Goal: Obtain resource: Download file/media

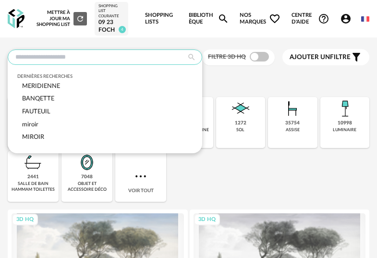
click at [124, 65] on input "text" at bounding box center [105, 56] width 194 height 15
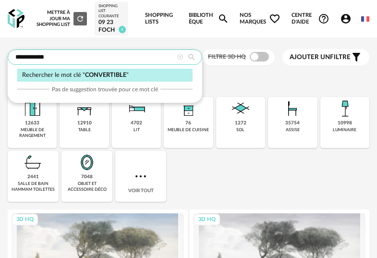
type input "**********"
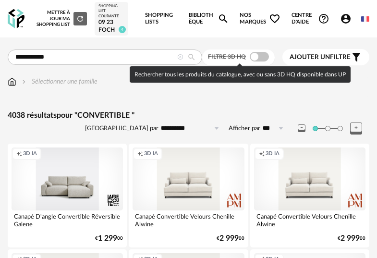
click at [254, 58] on span at bounding box center [259, 57] width 19 height 10
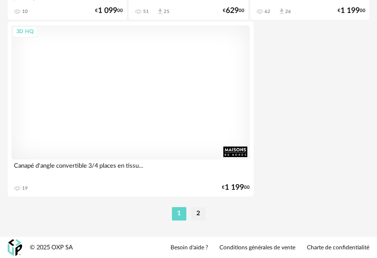
scroll to position [3603, 0]
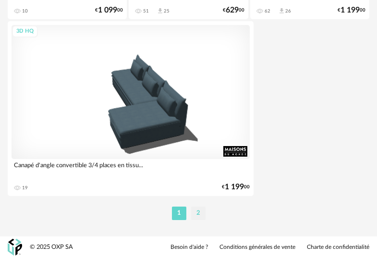
click at [200, 216] on li "2" at bounding box center [198, 212] width 14 height 13
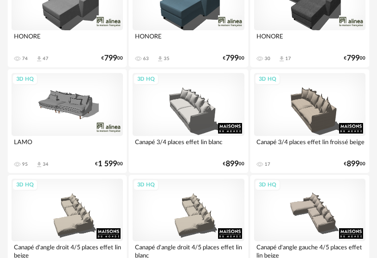
scroll to position [1106, 0]
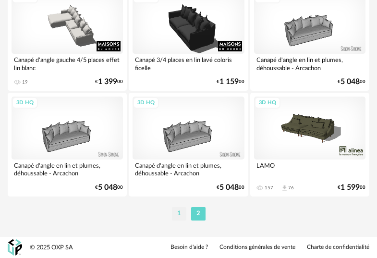
click at [182, 212] on li "1" at bounding box center [179, 213] width 14 height 13
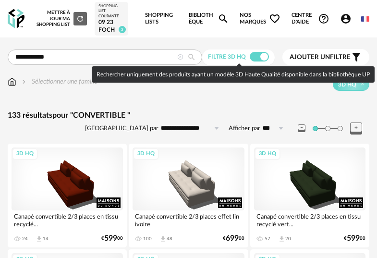
click at [261, 55] on span at bounding box center [259, 57] width 19 height 10
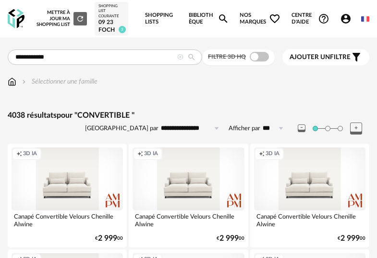
click at [320, 60] on span "Ajouter un" at bounding box center [309, 57] width 40 height 7
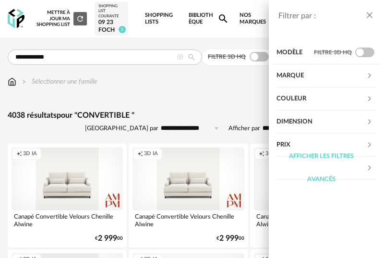
click at [333, 143] on div "Prix" at bounding box center [321, 144] width 90 height 23
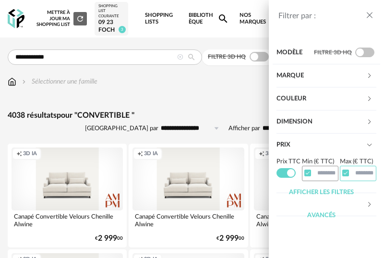
click at [367, 173] on input "text" at bounding box center [358, 173] width 36 height 15
type input "****"
click at [367, 19] on icon "close drawer" at bounding box center [370, 16] width 10 height 10
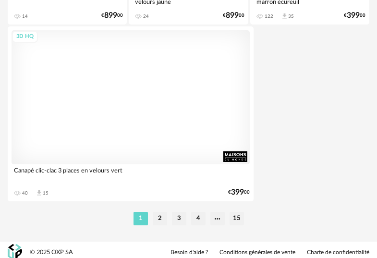
scroll to position [3603, 0]
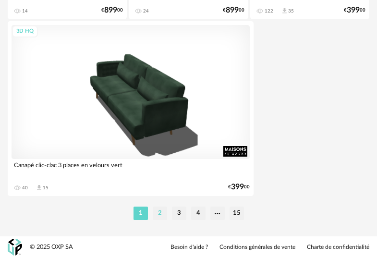
click at [159, 213] on li "2" at bounding box center [160, 212] width 14 height 13
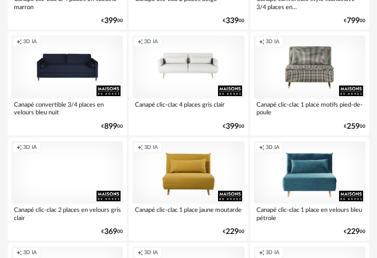
scroll to position [1076, 0]
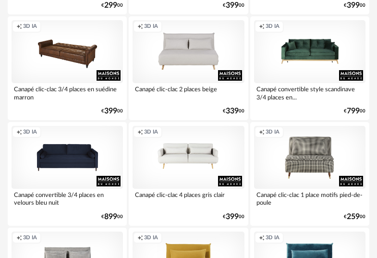
click at [75, 56] on div "Creation icon 3D IA" at bounding box center [67, 51] width 111 height 63
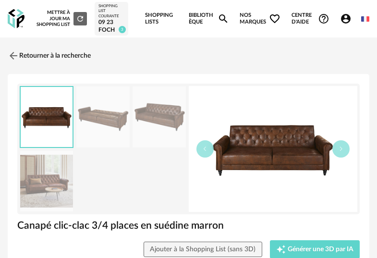
click at [349, 151] on img at bounding box center [273, 149] width 169 height 126
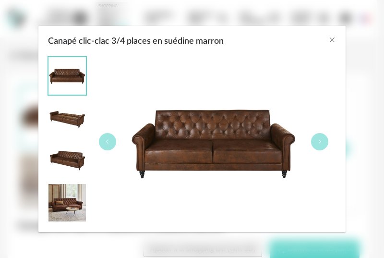
click at [349, 151] on div "Canapé clic-clac 3/4 places en suédine marron" at bounding box center [192, 129] width 384 height 258
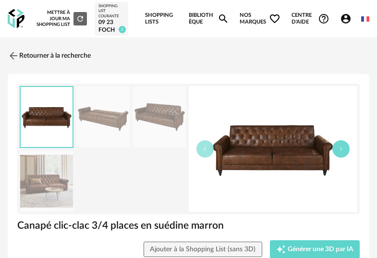
click at [345, 148] on button "button" at bounding box center [340, 148] width 17 height 17
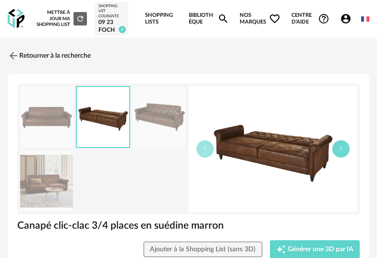
click at [345, 148] on button "button" at bounding box center [340, 148] width 17 height 17
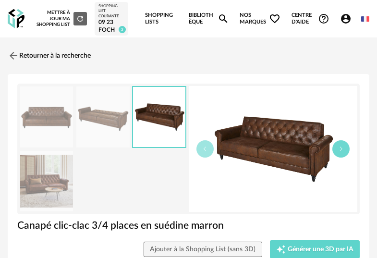
click at [345, 148] on button "button" at bounding box center [340, 148] width 17 height 17
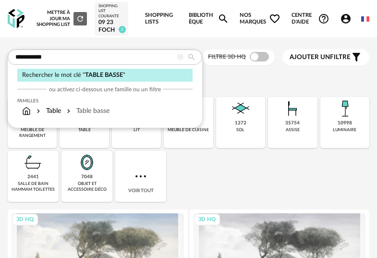
type input "**********"
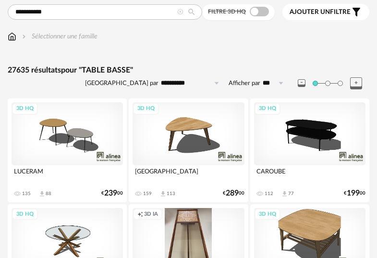
scroll to position [61, 0]
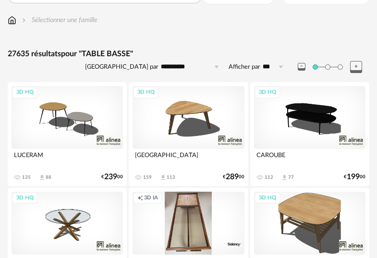
click at [309, 127] on div "3D HQ" at bounding box center [309, 117] width 111 height 63
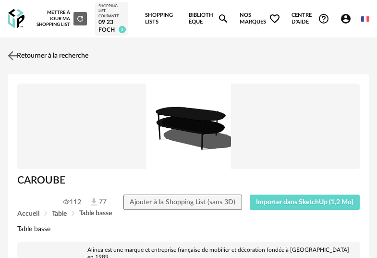
click at [11, 56] on img at bounding box center [13, 56] width 14 height 14
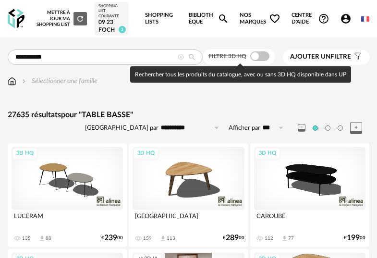
click at [256, 60] on span at bounding box center [259, 56] width 19 height 10
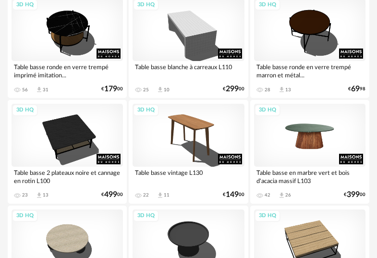
scroll to position [572, 0]
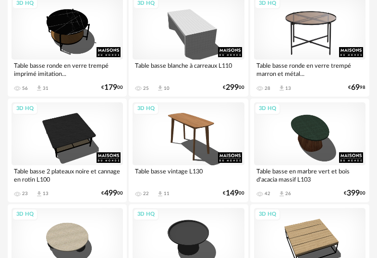
click at [317, 44] on div "3D HQ" at bounding box center [309, 28] width 111 height 63
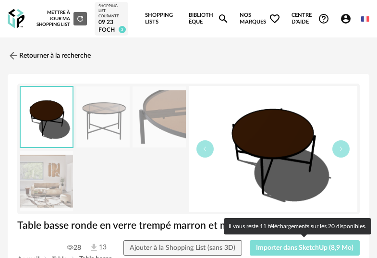
click at [290, 248] on span "Importer dans SketchUp (8,9 Mo)" at bounding box center [304, 247] width 97 height 7
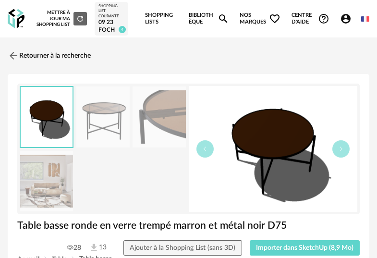
click at [208, 22] on link "Bibliothèque Magnify icon" at bounding box center [209, 18] width 40 height 37
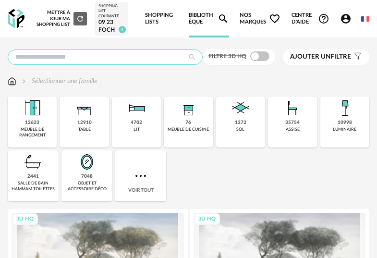
click at [154, 56] on input "text" at bounding box center [105, 56] width 195 height 15
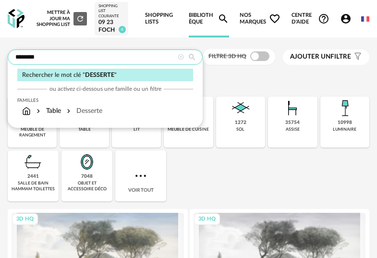
type input "********"
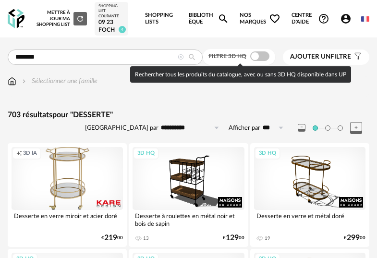
click at [266, 56] on span at bounding box center [259, 56] width 19 height 10
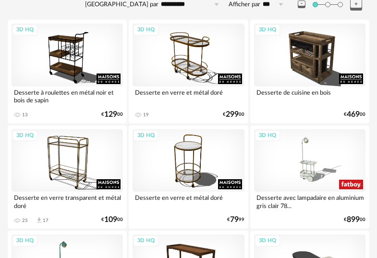
scroll to position [138, 0]
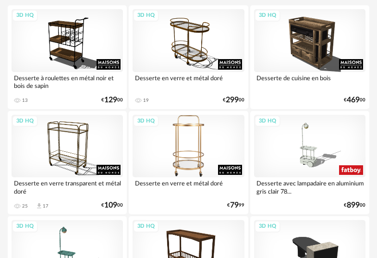
click at [192, 148] on div "3D HQ" at bounding box center [187, 146] width 111 height 63
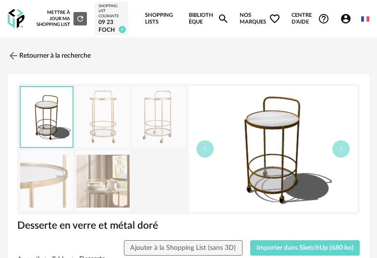
click at [276, 255] on div "Accueil Table Desserte" at bounding box center [188, 258] width 342 height 7
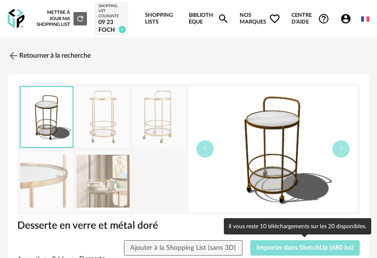
click at [279, 245] on span "Importer dans SketchUp (680 ko)" at bounding box center [304, 247] width 97 height 7
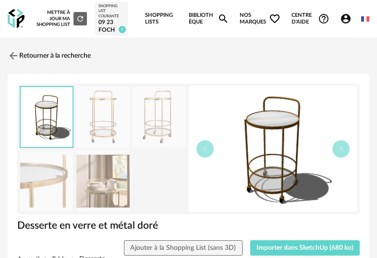
click at [226, 17] on icon "Magnify icon" at bounding box center [223, 19] width 12 height 12
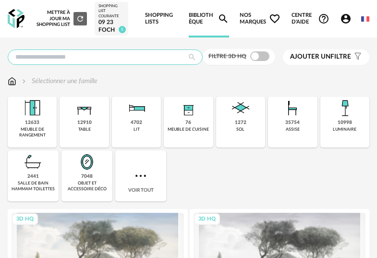
click at [151, 61] on input "text" at bounding box center [105, 56] width 195 height 15
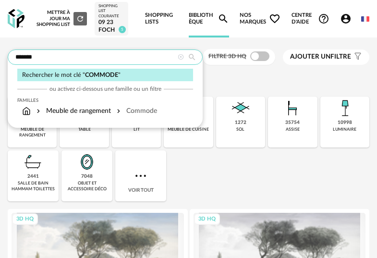
type input "*******"
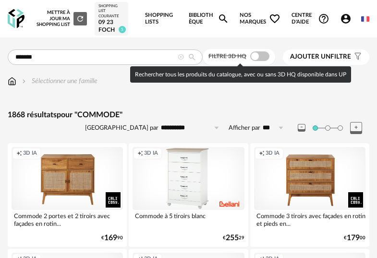
drag, startPoint x: 258, startPoint y: 53, endPoint x: 279, endPoint y: 104, distance: 55.1
click at [258, 53] on span at bounding box center [259, 56] width 19 height 10
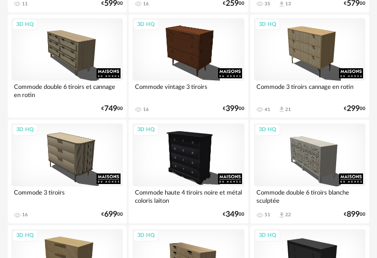
scroll to position [950, 0]
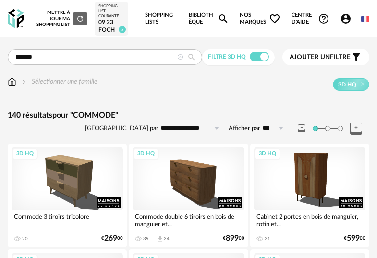
click at [14, 81] on img at bounding box center [12, 82] width 9 height 10
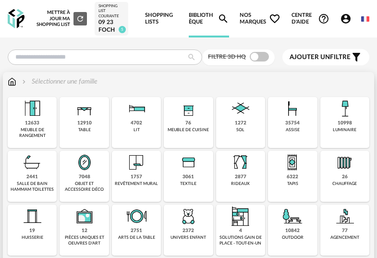
click at [33, 119] on img at bounding box center [32, 108] width 23 height 23
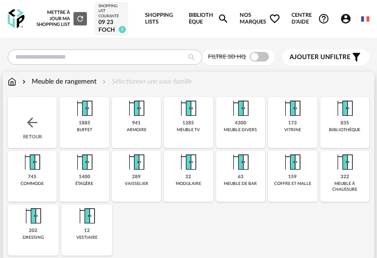
click at [33, 124] on img at bounding box center [31, 122] width 15 height 15
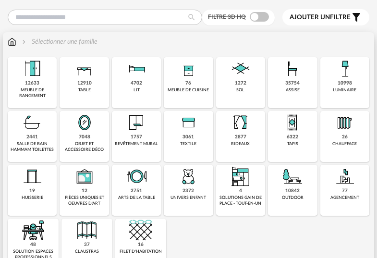
scroll to position [50, 0]
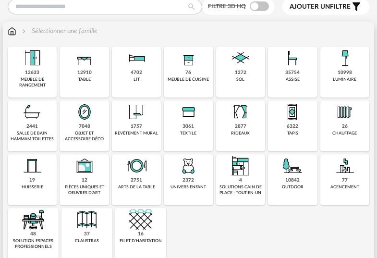
click at [40, 63] on img at bounding box center [32, 58] width 23 height 23
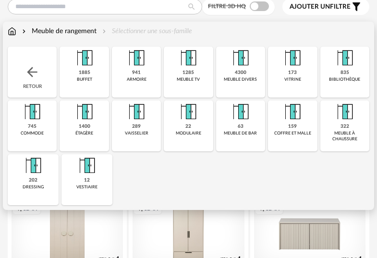
click at [37, 119] on img at bounding box center [32, 111] width 23 height 23
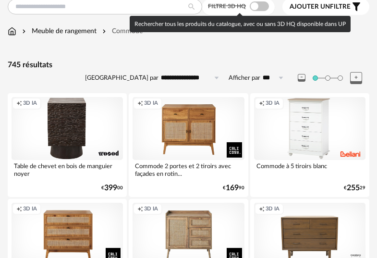
click at [262, 3] on span at bounding box center [259, 6] width 19 height 10
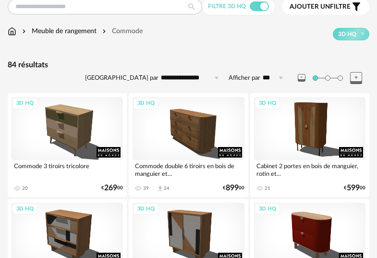
click at [192, 76] on input "**********" at bounding box center [191, 77] width 66 height 15
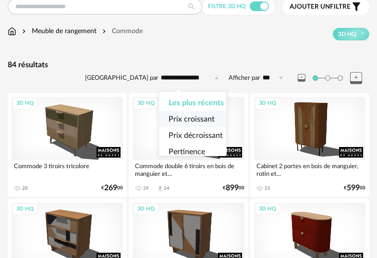
click at [190, 122] on span "Prix croissant" at bounding box center [191, 119] width 46 height 8
type input "**********"
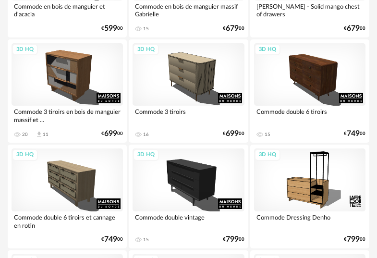
scroll to position [1582, 0]
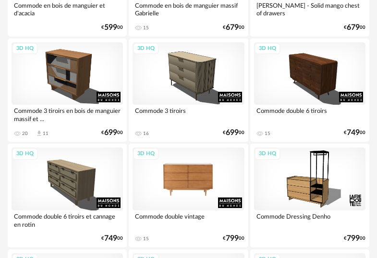
click at [192, 179] on div "3D HQ" at bounding box center [187, 178] width 111 height 63
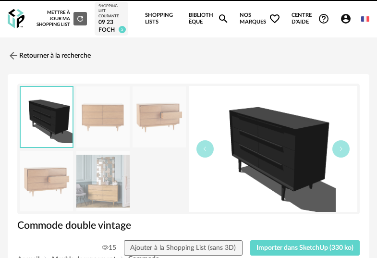
click at [218, 22] on icon "Magnify icon" at bounding box center [223, 19] width 12 height 12
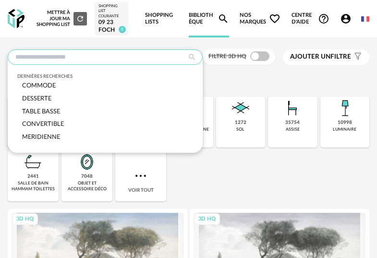
click at [145, 56] on input "text" at bounding box center [105, 56] width 195 height 15
type input "*"
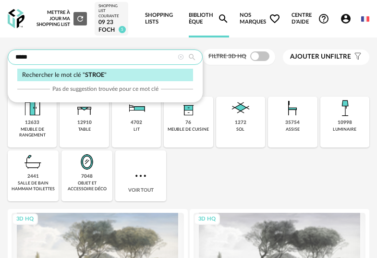
type input "*****"
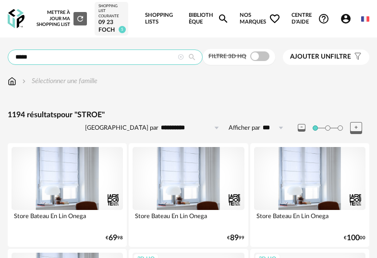
click at [28, 58] on input "*****" at bounding box center [105, 56] width 195 height 15
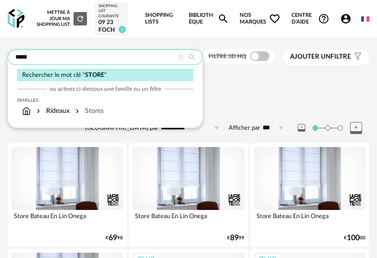
type input "*****"
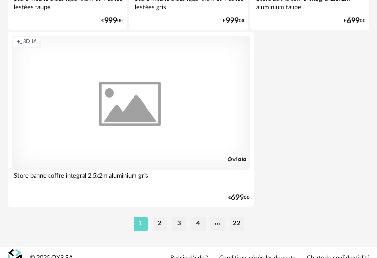
scroll to position [3603, 0]
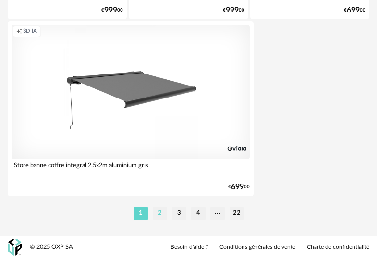
click at [157, 216] on li "2" at bounding box center [160, 212] width 14 height 13
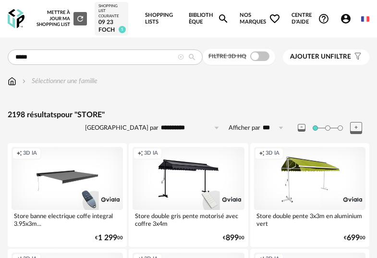
click at [258, 62] on div "Filtre 3D HQ" at bounding box center [239, 57] width 72 height 16
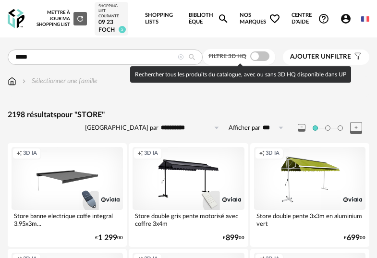
click at [262, 58] on span at bounding box center [259, 56] width 19 height 10
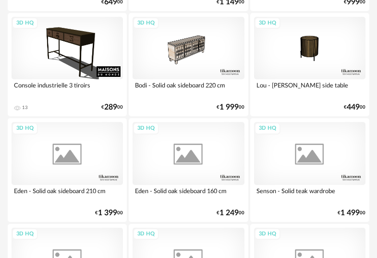
scroll to position [1290, 0]
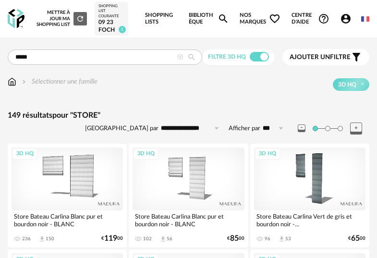
click at [10, 22] on img at bounding box center [16, 19] width 17 height 20
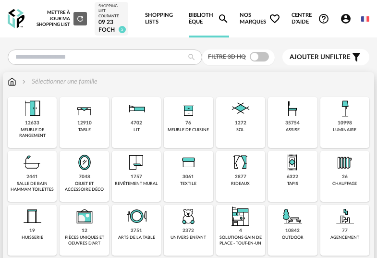
click at [339, 172] on img at bounding box center [344, 162] width 23 height 23
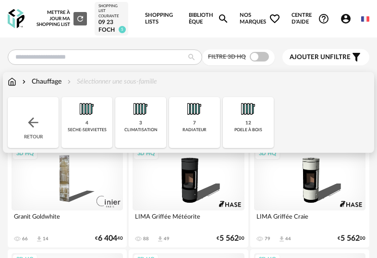
click at [194, 108] on img at bounding box center [194, 108] width 23 height 23
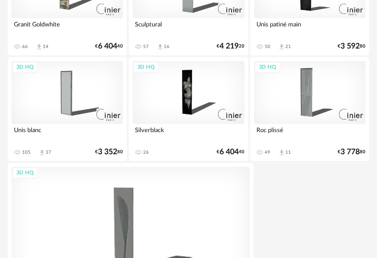
scroll to position [150, 0]
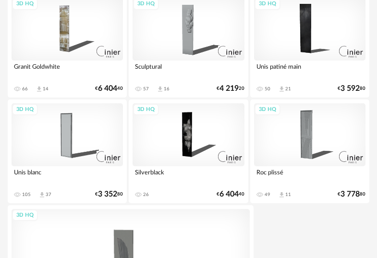
click at [70, 140] on div "3D HQ" at bounding box center [67, 134] width 111 height 63
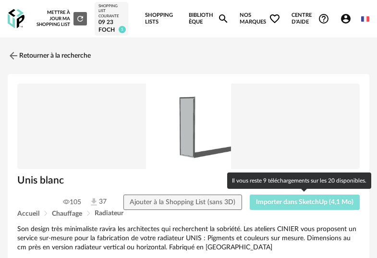
click at [306, 200] on span "Importer dans SketchUp (4,1 Mo)" at bounding box center [304, 202] width 97 height 7
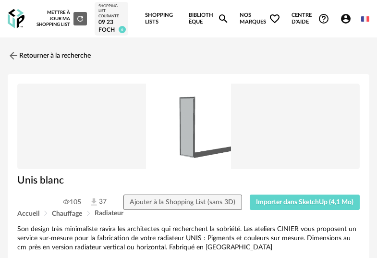
click at [230, 17] on div "Nouvelle shopping list Mettre à jour ma Shopping List Refresh icon Shopping Lis…" at bounding box center [200, 18] width 337 height 37
click at [233, 17] on div "Nouvelle shopping list Mettre à jour ma Shopping List Refresh icon Shopping Lis…" at bounding box center [200, 18] width 337 height 37
click at [224, 20] on icon "Magnify icon" at bounding box center [223, 19] width 12 height 12
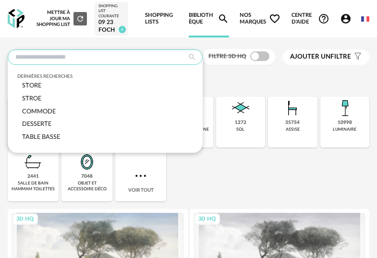
click at [173, 58] on input "text" at bounding box center [105, 56] width 195 height 15
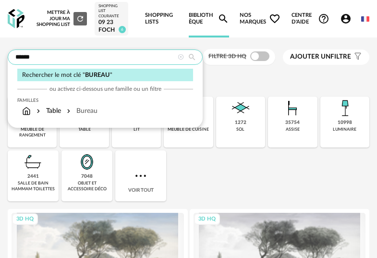
type input "******"
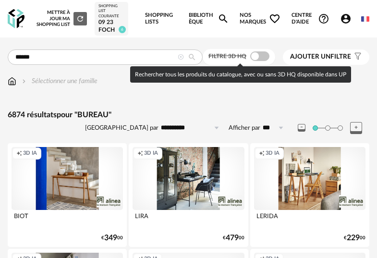
click at [261, 54] on span at bounding box center [259, 56] width 19 height 10
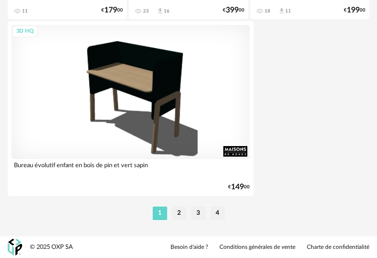
scroll to position [3603, 0]
click at [183, 213] on li "2" at bounding box center [179, 212] width 14 height 13
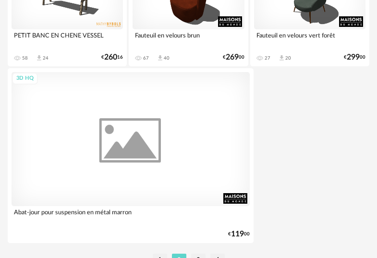
scroll to position [3603, 0]
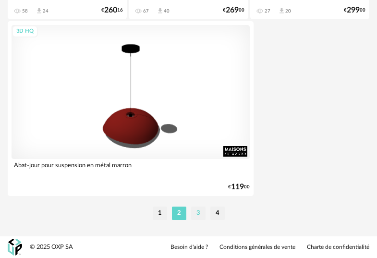
click at [196, 217] on li "3" at bounding box center [198, 212] width 14 height 13
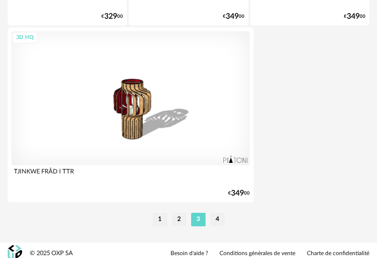
scroll to position [3603, 0]
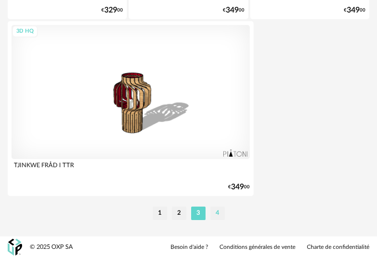
click at [216, 214] on li "4" at bounding box center [217, 212] width 14 height 13
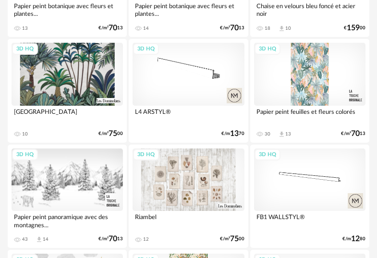
scroll to position [480, 0]
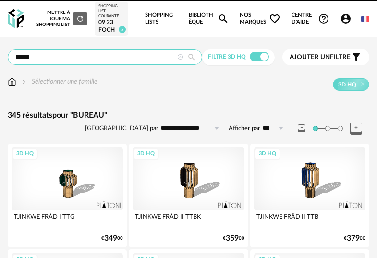
click at [143, 64] on input "******" at bounding box center [105, 56] width 194 height 15
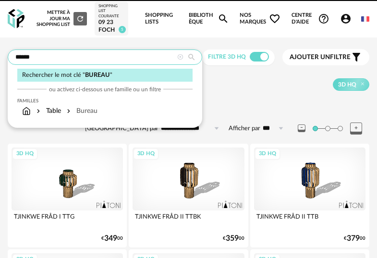
click at [143, 64] on input "******" at bounding box center [105, 56] width 194 height 15
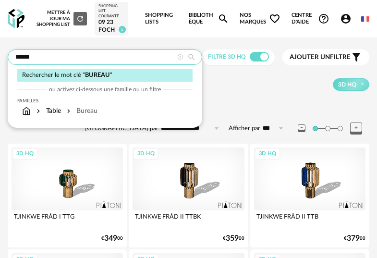
click at [143, 64] on input "******" at bounding box center [105, 56] width 194 height 15
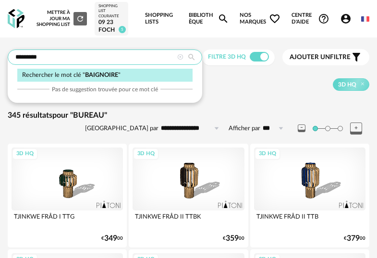
type input "*********"
type input "**********"
